Goal: Task Accomplishment & Management: Use online tool/utility

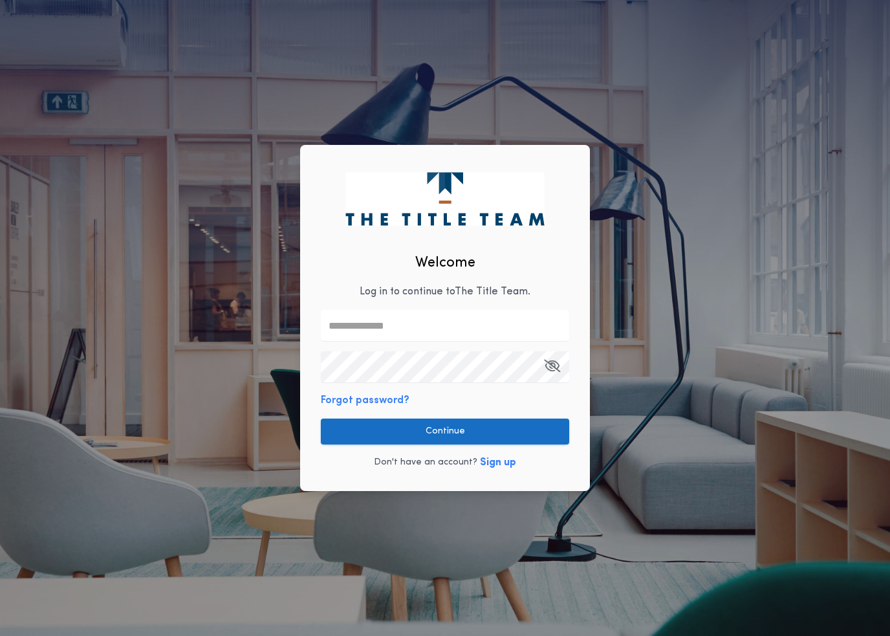
type input "**********"
click at [367, 432] on button "Continue" at bounding box center [445, 432] width 248 height 26
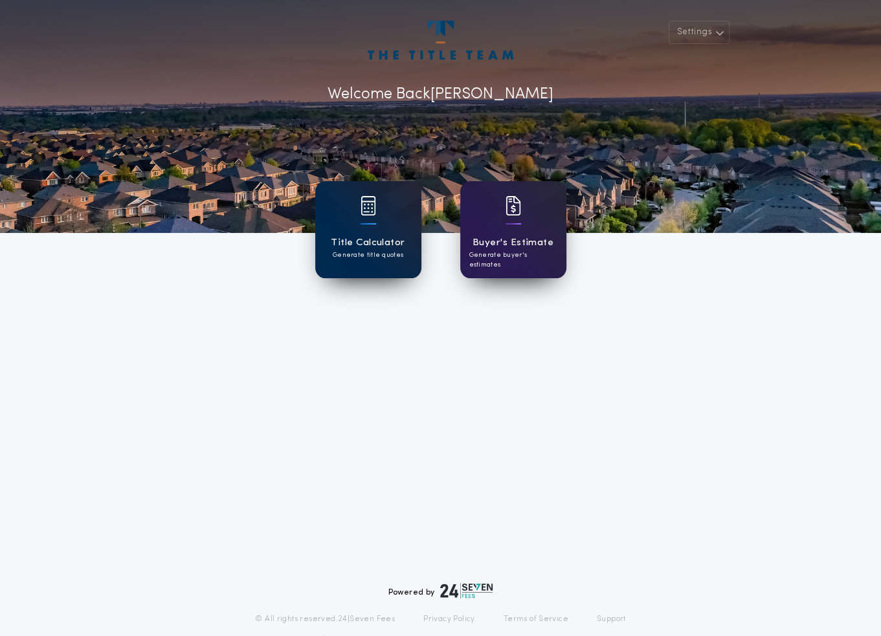
click at [379, 228] on div "Title Calculator Generate title quotes" at bounding box center [368, 229] width 106 height 97
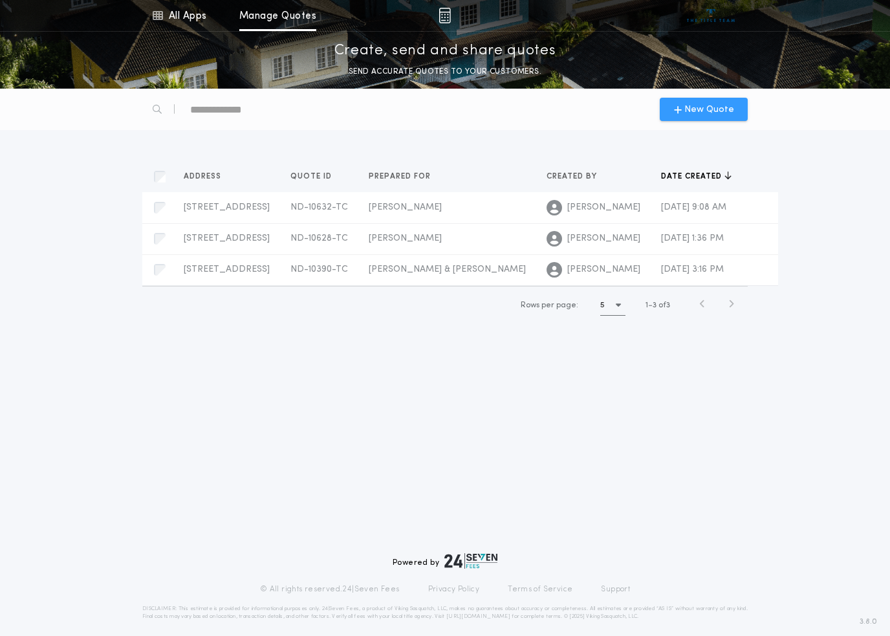
click at [712, 105] on span "New Quote" at bounding box center [709, 110] width 50 height 14
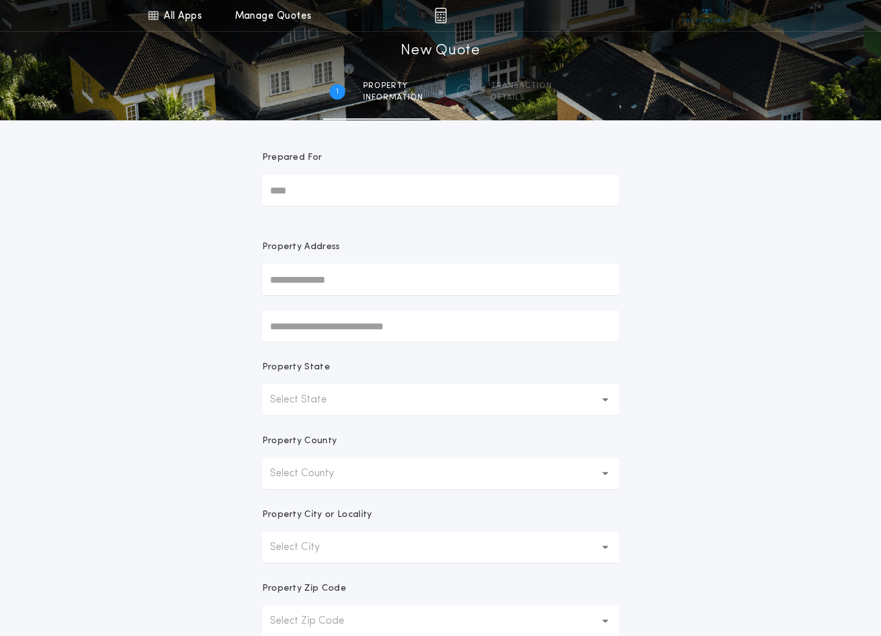
click at [312, 192] on input "Prepared For" at bounding box center [440, 190] width 357 height 31
type input "**********"
click at [354, 286] on input "text" at bounding box center [440, 279] width 357 height 31
type input "**********"
click at [562, 400] on button "Select State" at bounding box center [440, 399] width 357 height 31
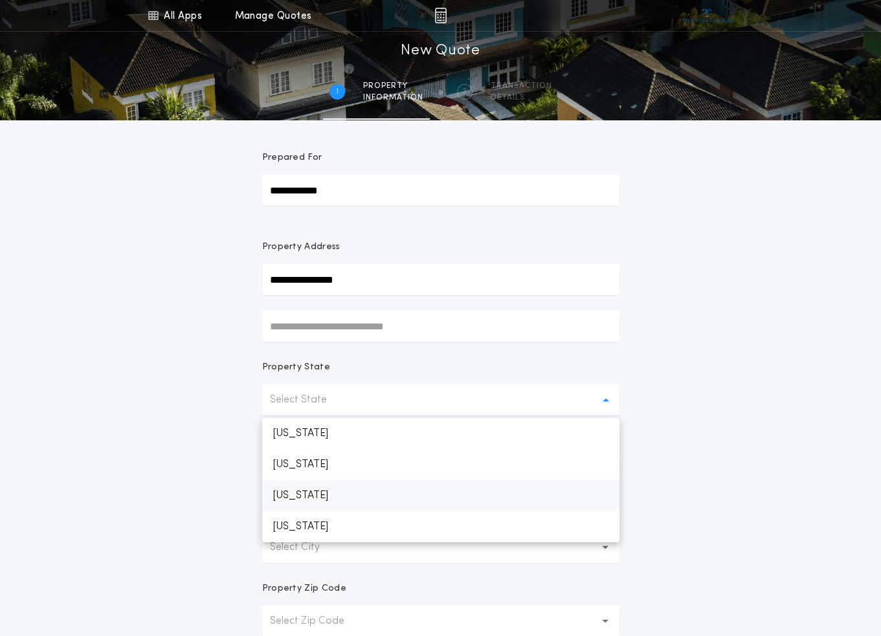
click at [457, 507] on p "[US_STATE]" at bounding box center [440, 495] width 357 height 31
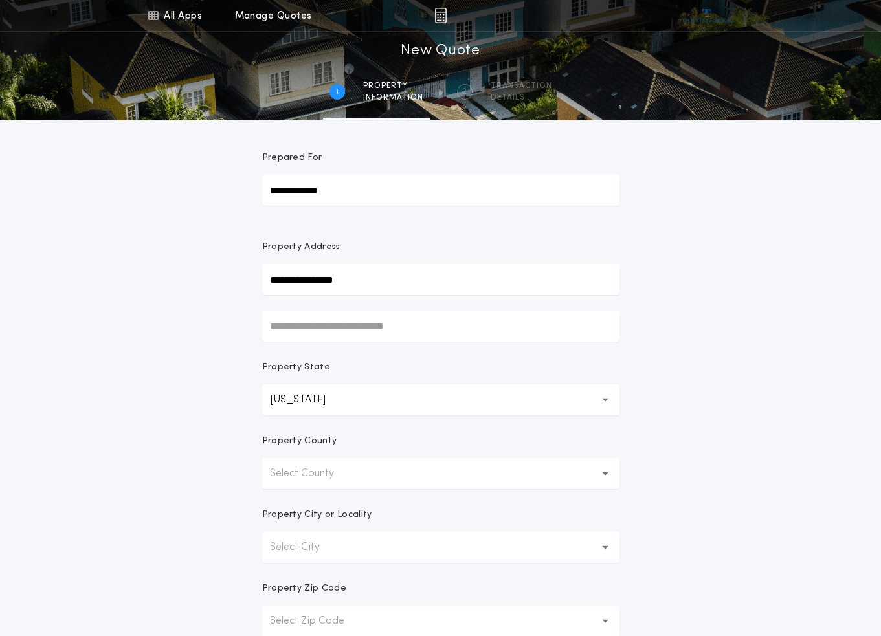
click at [353, 477] on p "Select County" at bounding box center [312, 474] width 85 height 16
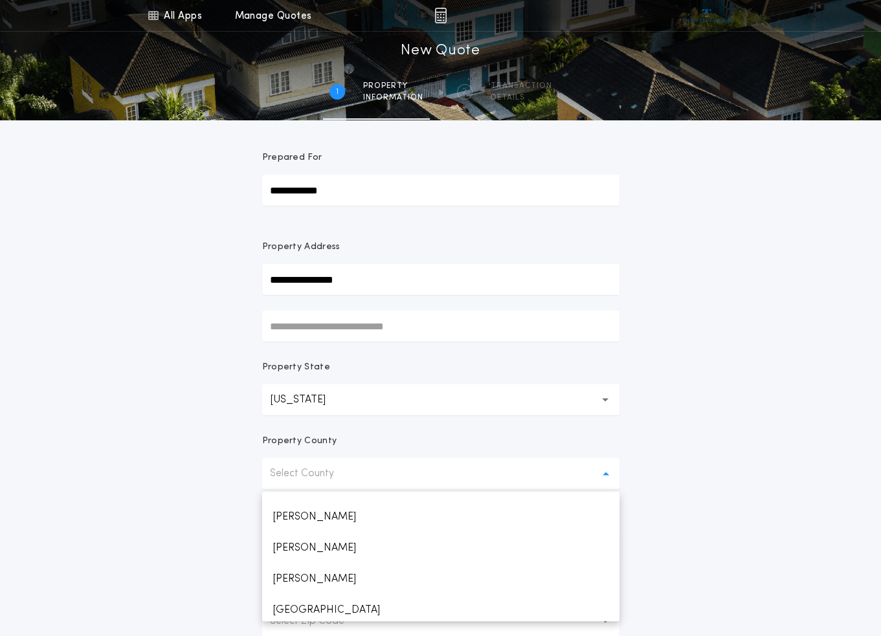
scroll to position [1100, 0]
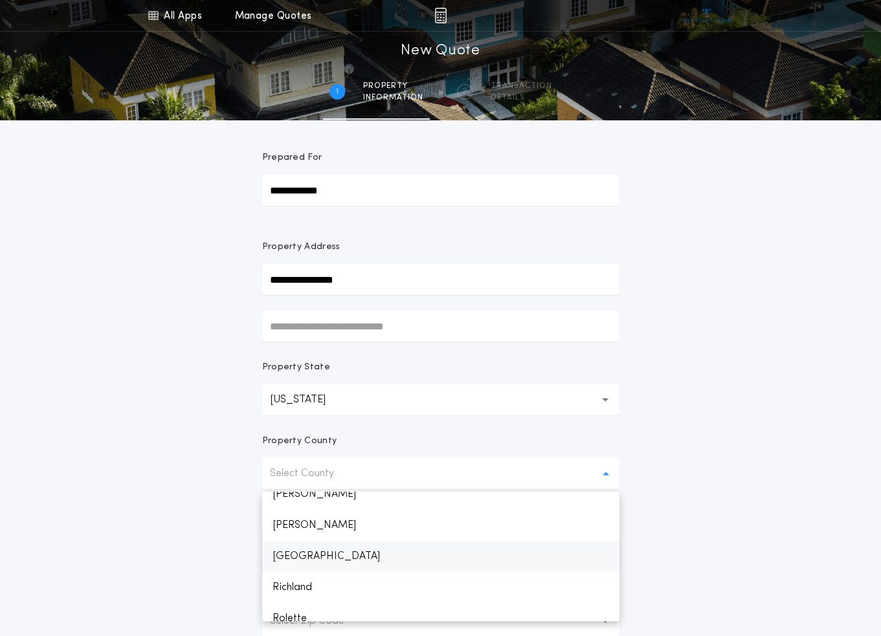
click at [312, 558] on p "[GEOGRAPHIC_DATA]" at bounding box center [440, 556] width 357 height 31
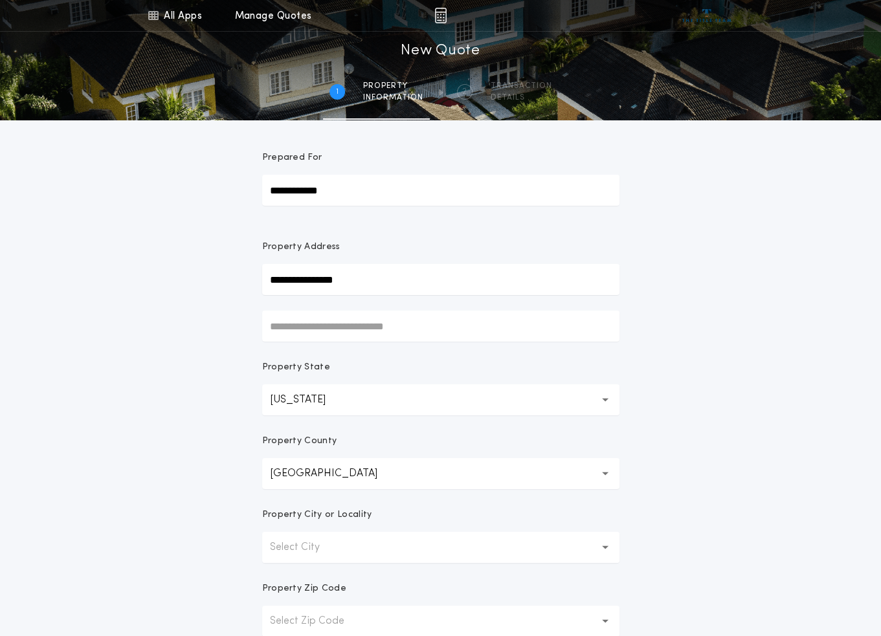
click at [303, 552] on p "Select City" at bounding box center [305, 548] width 71 height 16
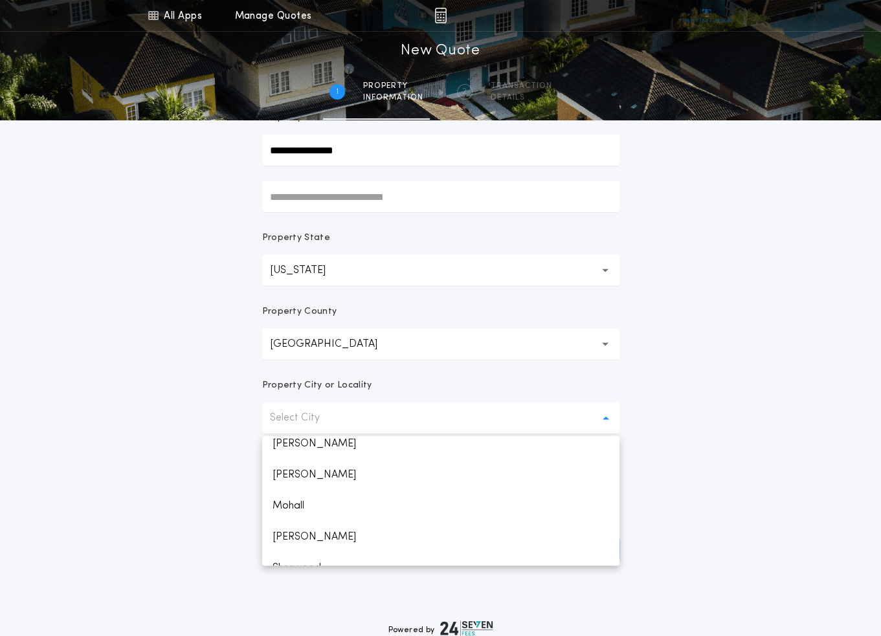
scroll to position [129, 0]
click at [313, 545] on p "Sherwood" at bounding box center [440, 539] width 357 height 31
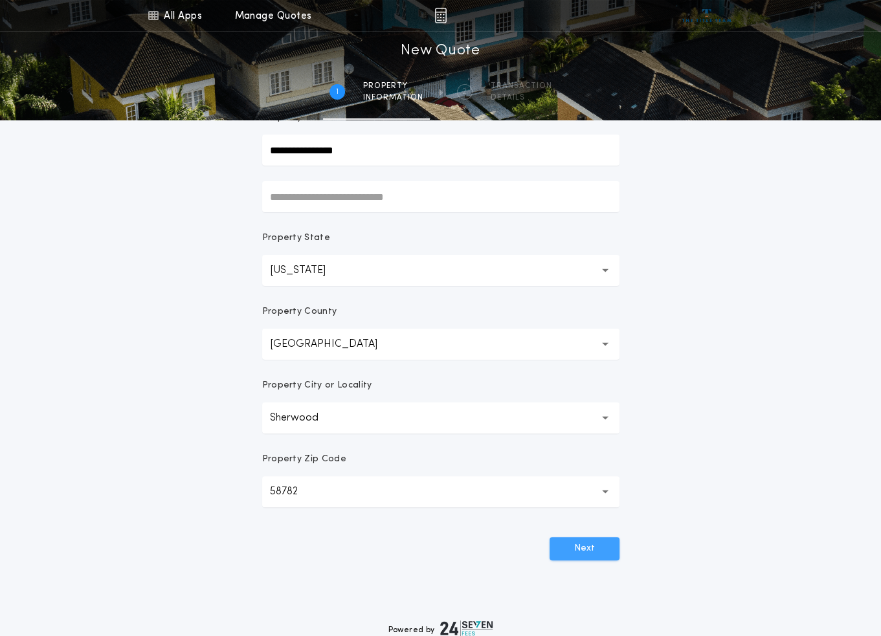
click at [587, 556] on button "Next" at bounding box center [584, 548] width 70 height 23
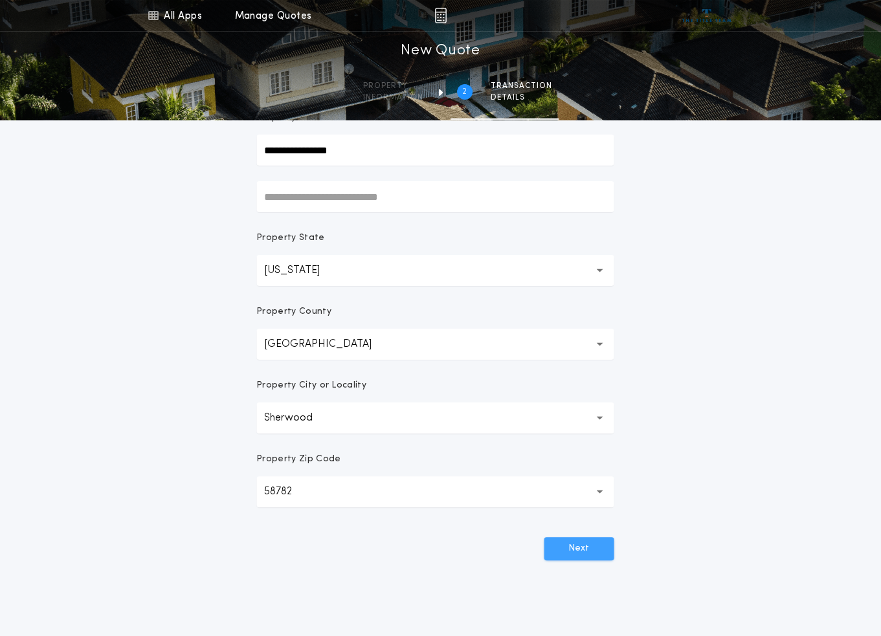
scroll to position [0, 0]
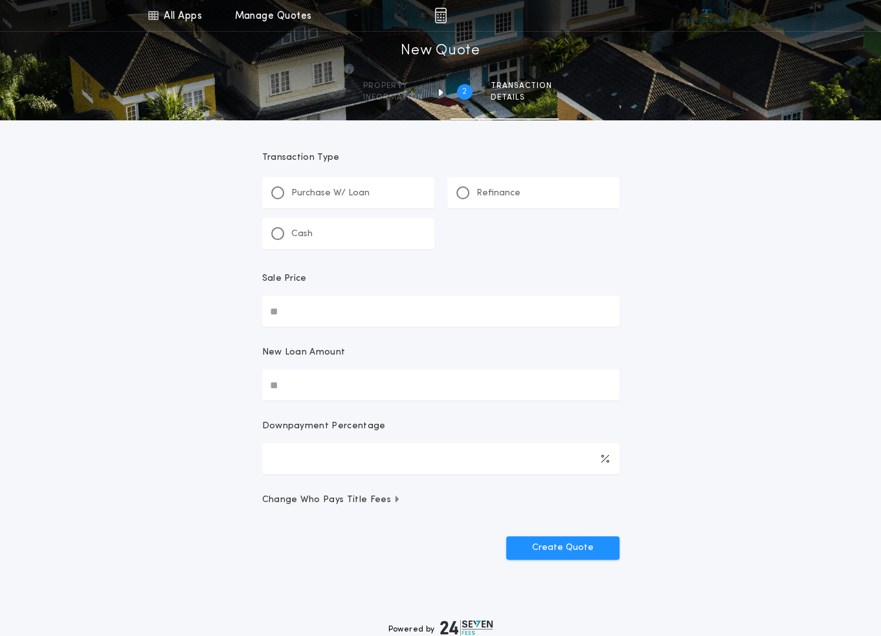
drag, startPoint x: 462, startPoint y: 197, endPoint x: 457, endPoint y: 204, distance: 8.8
click at [462, 197] on div at bounding box center [462, 192] width 13 height 13
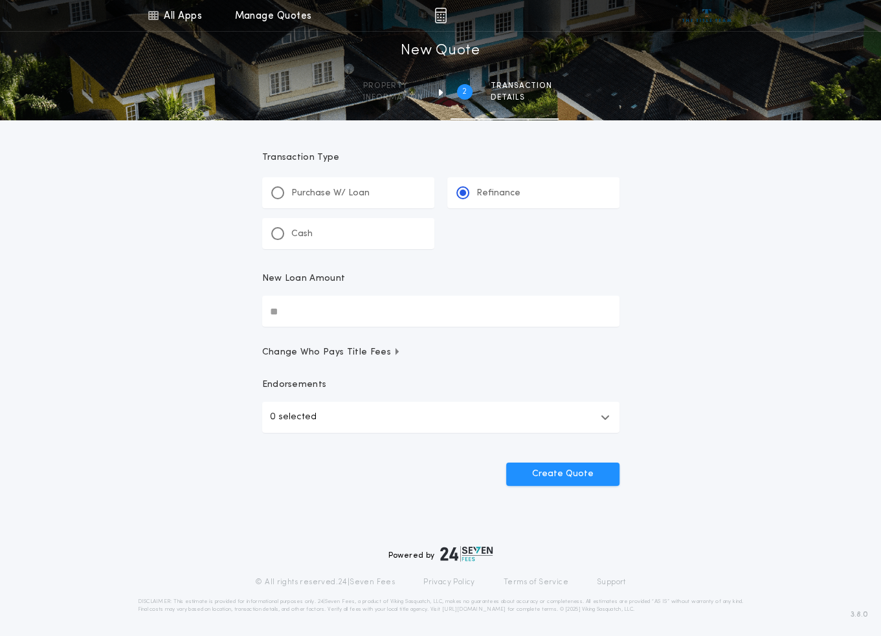
click at [301, 312] on input "New Loan Amount" at bounding box center [440, 311] width 357 height 31
click at [315, 307] on input "New Loan Amount" at bounding box center [440, 311] width 357 height 31
type input "*******"
click at [538, 472] on button "Create Quote" at bounding box center [562, 474] width 113 height 23
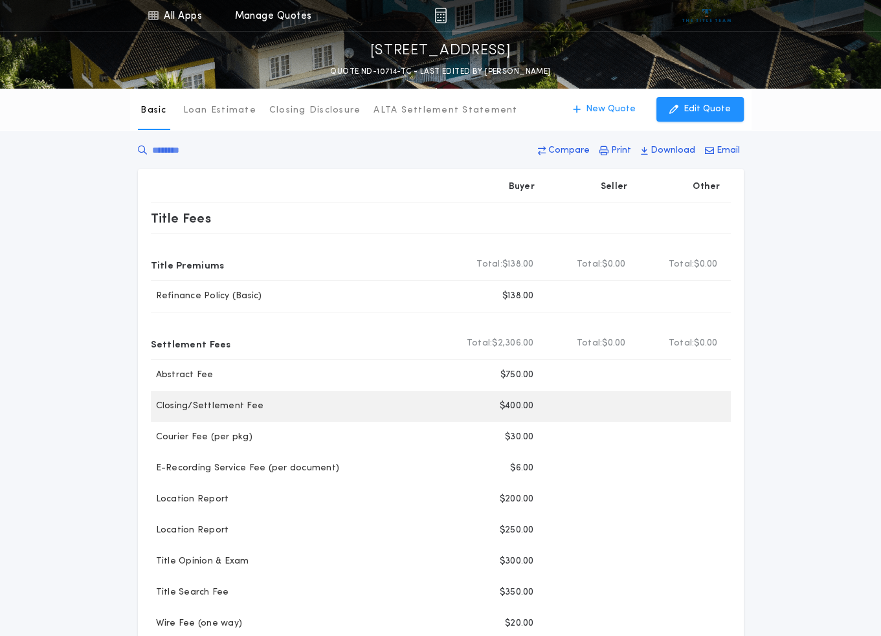
scroll to position [65, 0]
